Goal: Task Accomplishment & Management: Use online tool/utility

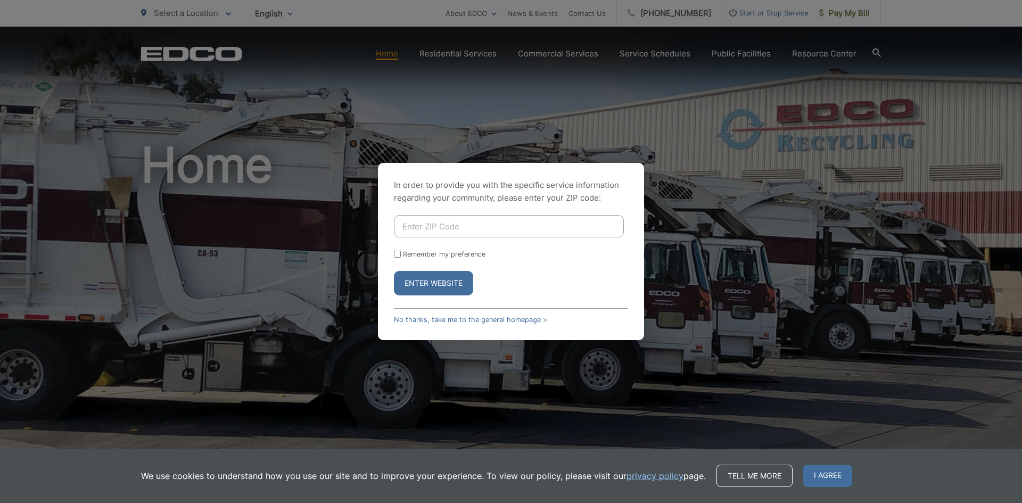
click at [457, 220] on input "Enter ZIP Code" at bounding box center [509, 226] width 230 height 22
type input "90715"
click at [423, 284] on button "Enter Website" at bounding box center [433, 283] width 79 height 24
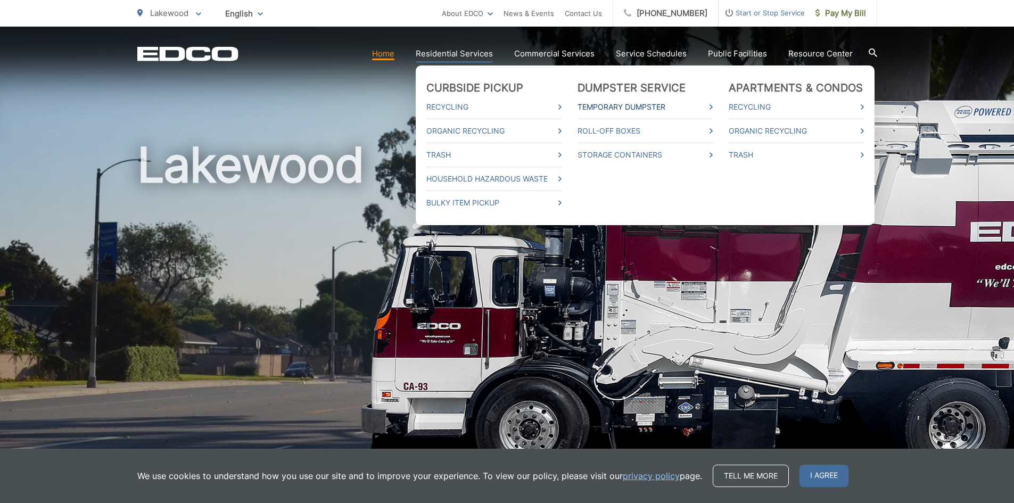
click at [601, 102] on link "Temporary Dumpster" at bounding box center [645, 107] width 135 height 13
